Goal: Task Accomplishment & Management: Manage account settings

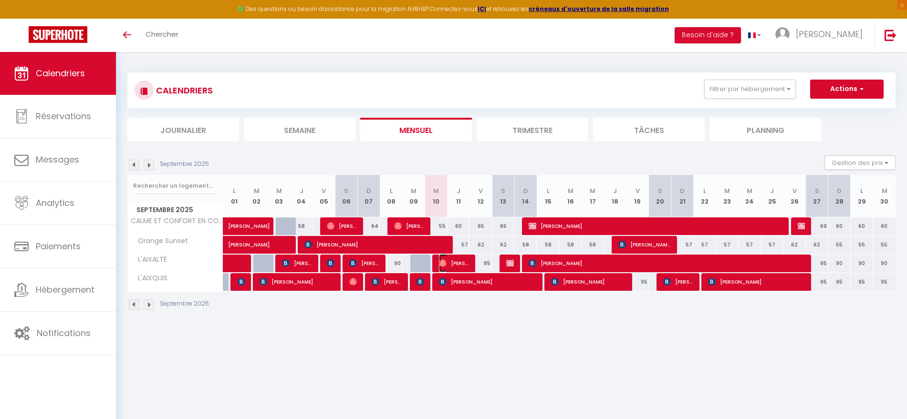
click at [454, 266] on span "[PERSON_NAME]" at bounding box center [454, 263] width 30 height 18
select select "OK"
select select "0"
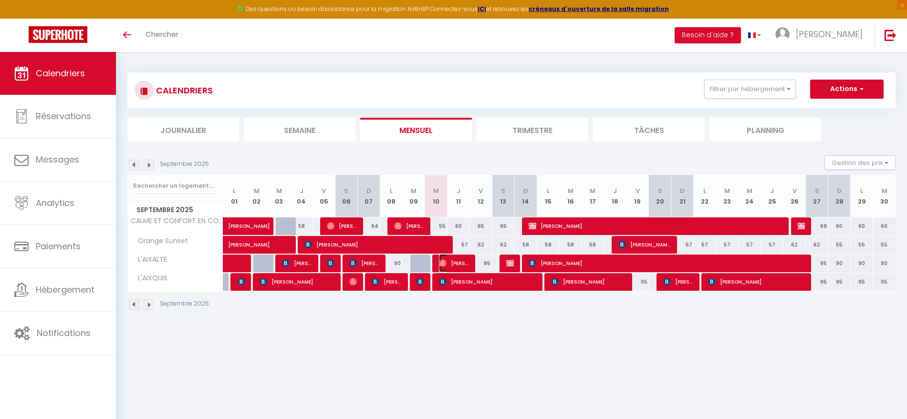
select select "1"
select select
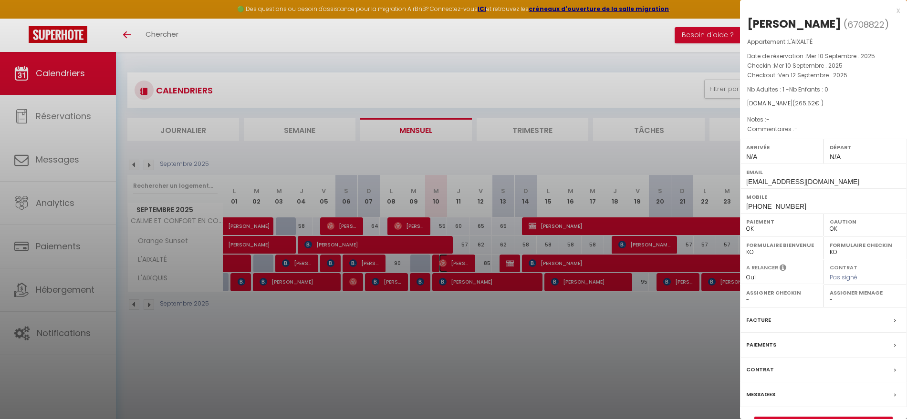
select select "23796"
click at [760, 397] on label "Messages" at bounding box center [760, 395] width 29 height 10
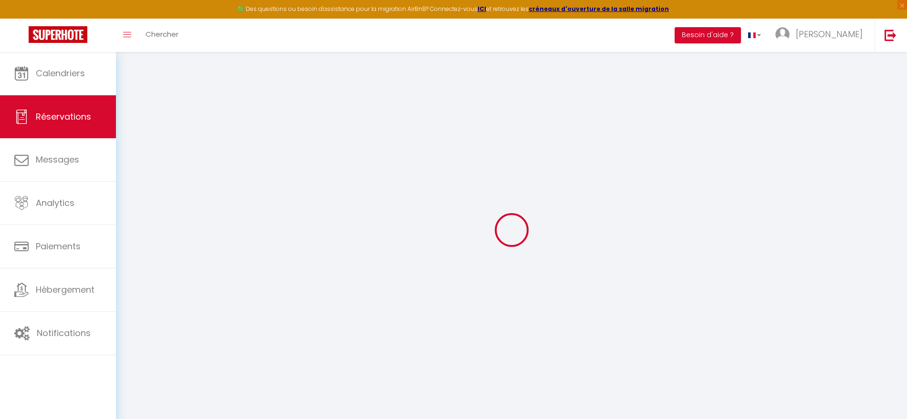
select select
checkbox input "false"
select select
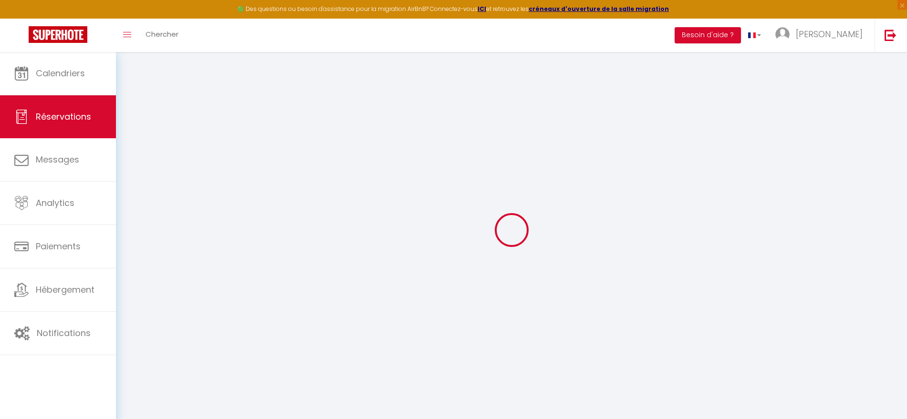
select select
checkbox input "false"
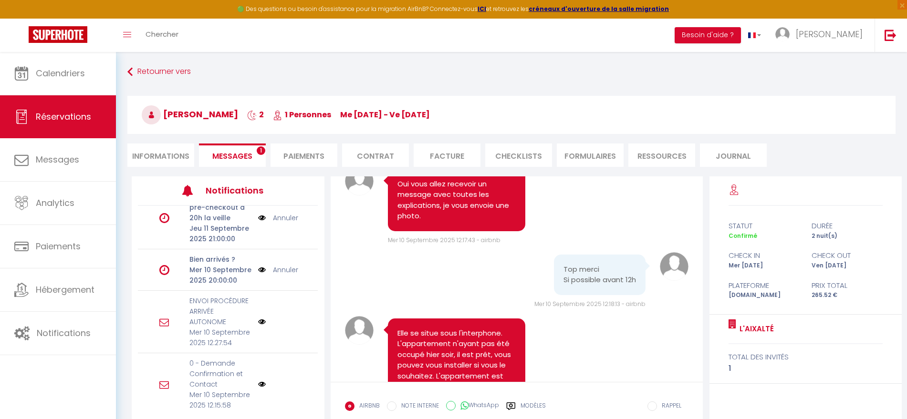
scroll to position [663, 0]
